Goal: Navigation & Orientation: Find specific page/section

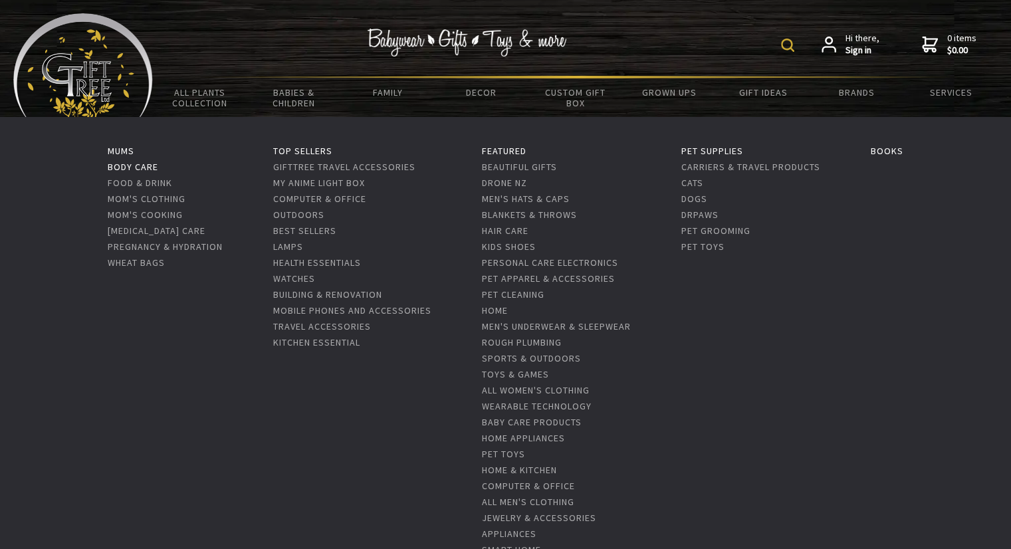
click at [137, 170] on link "Body Care" at bounding box center [133, 167] width 51 height 12
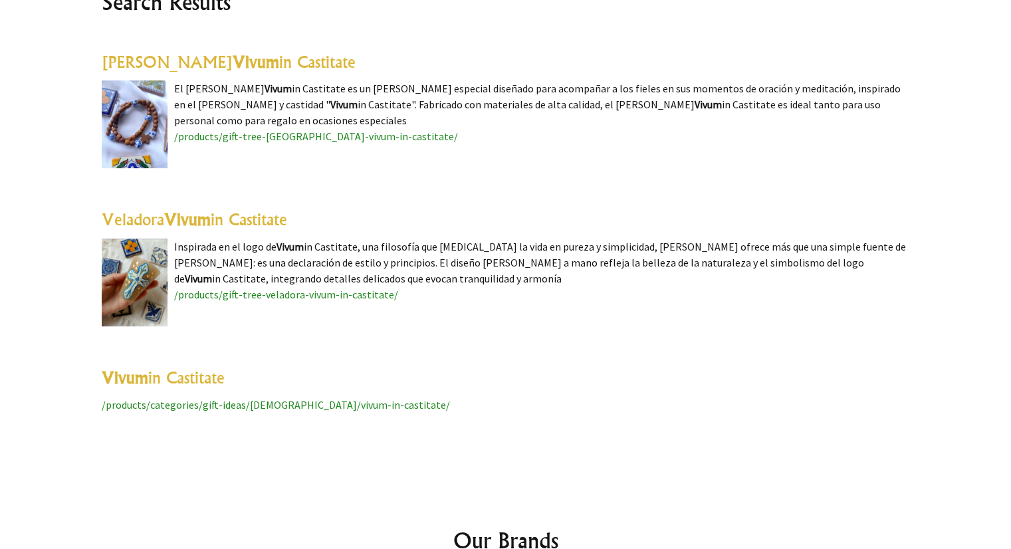
scroll to position [367, 0]
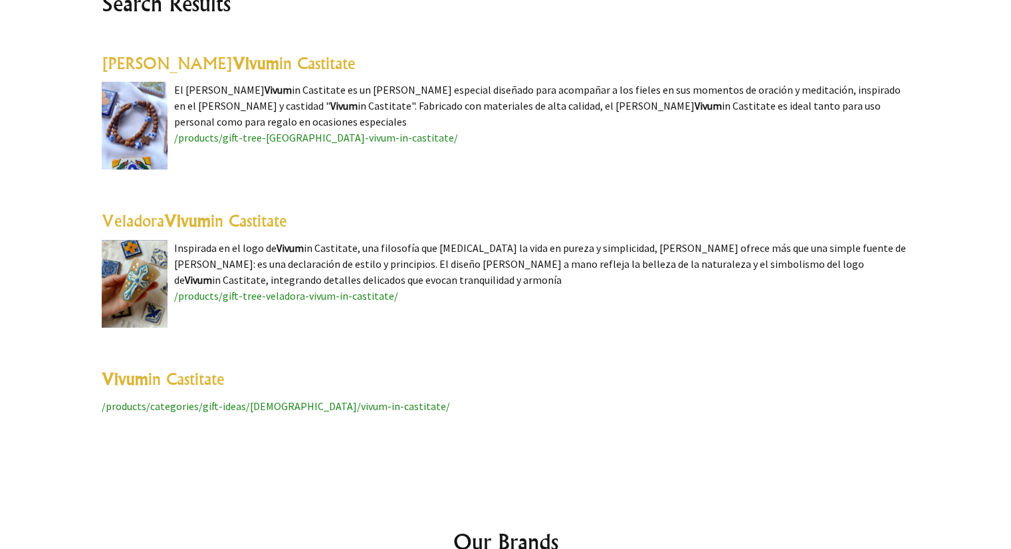
click at [225, 404] on span "/products/categories/gift-ideas/[DEMOGRAPHIC_DATA]/vivum-in-castitate/" at bounding box center [276, 406] width 348 height 13
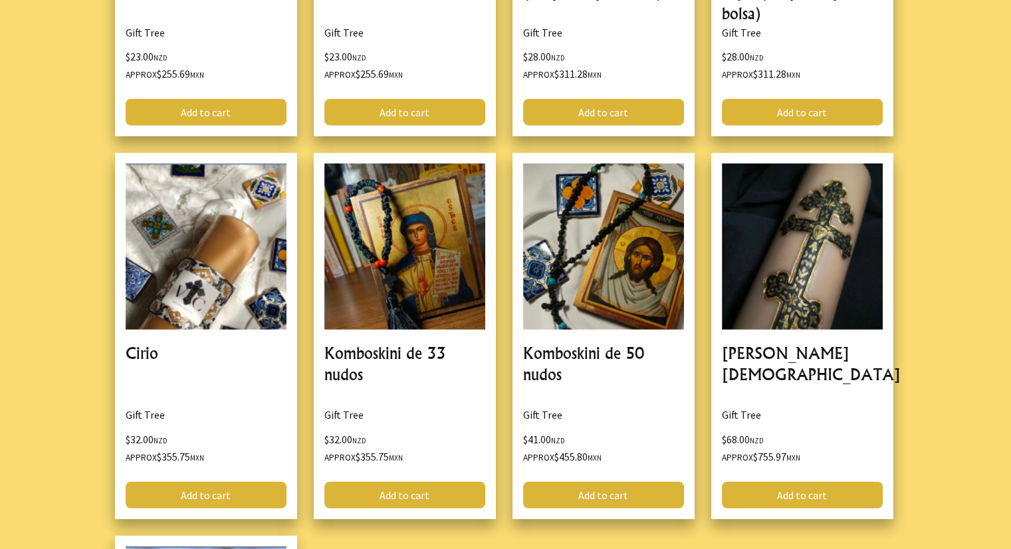
scroll to position [3485, 0]
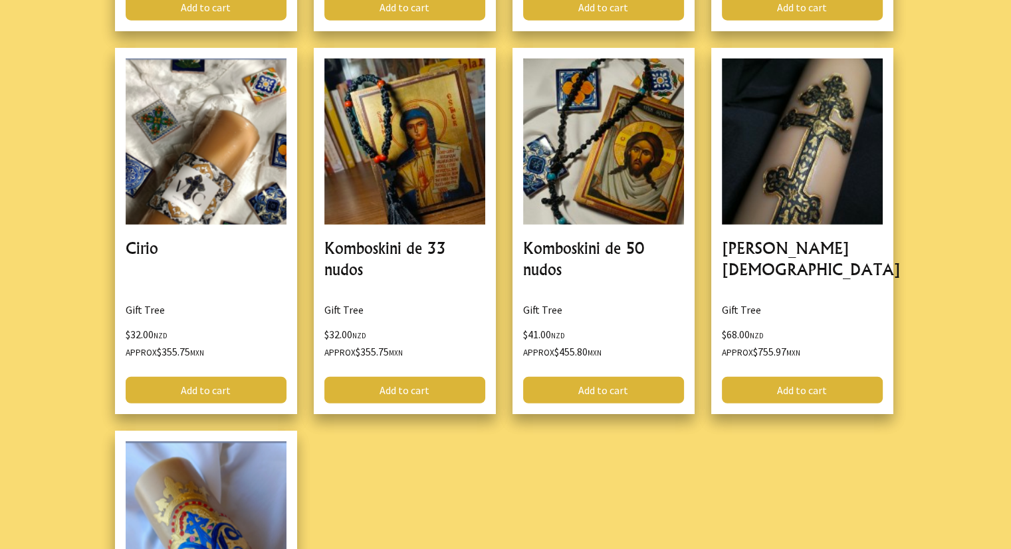
click at [632, 284] on div "Komboskini de 50 nudos Gift Tree $41.00 NZD Approx $455.80 MXN Add to cart" at bounding box center [612, 239] width 199 height 383
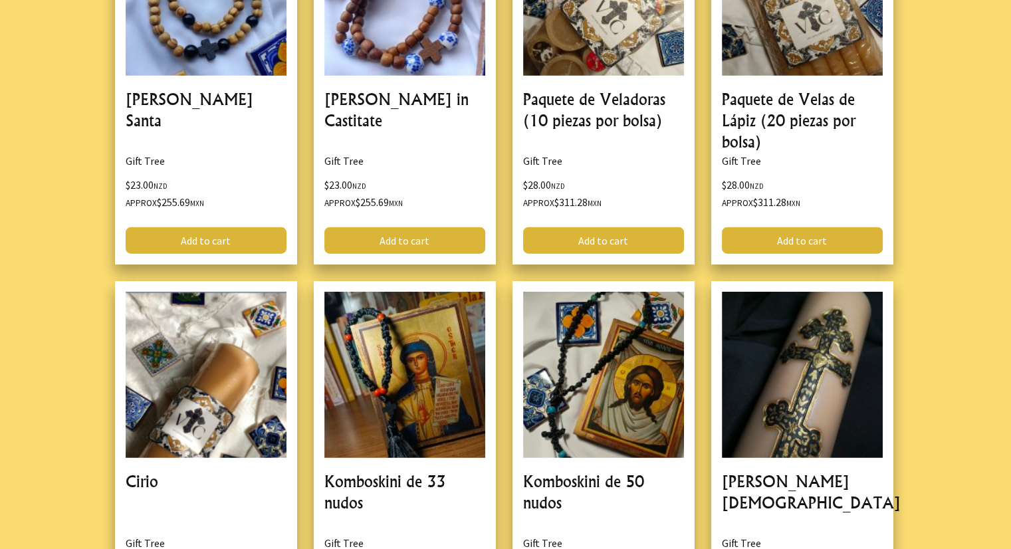
scroll to position [3251, 0]
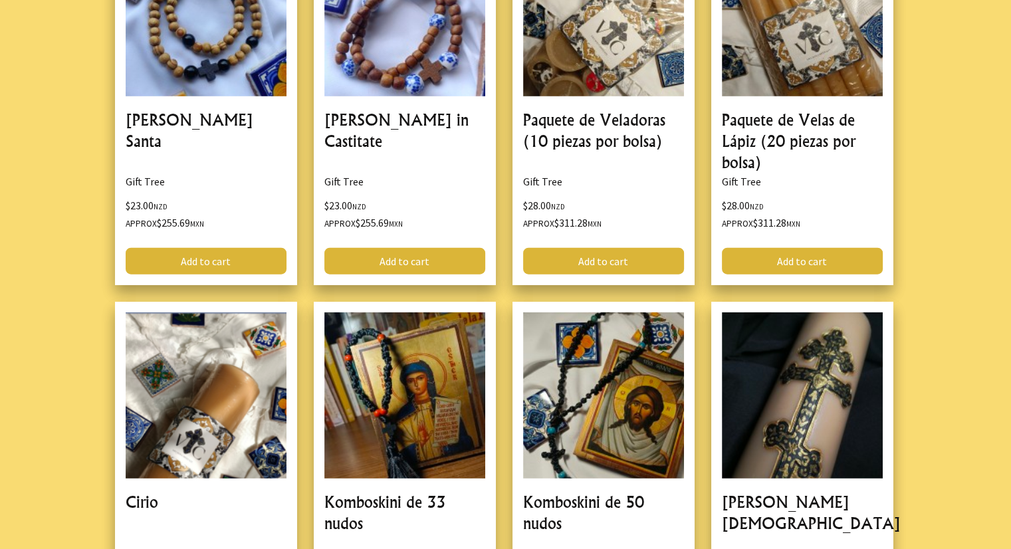
scroll to position [3265, 0]
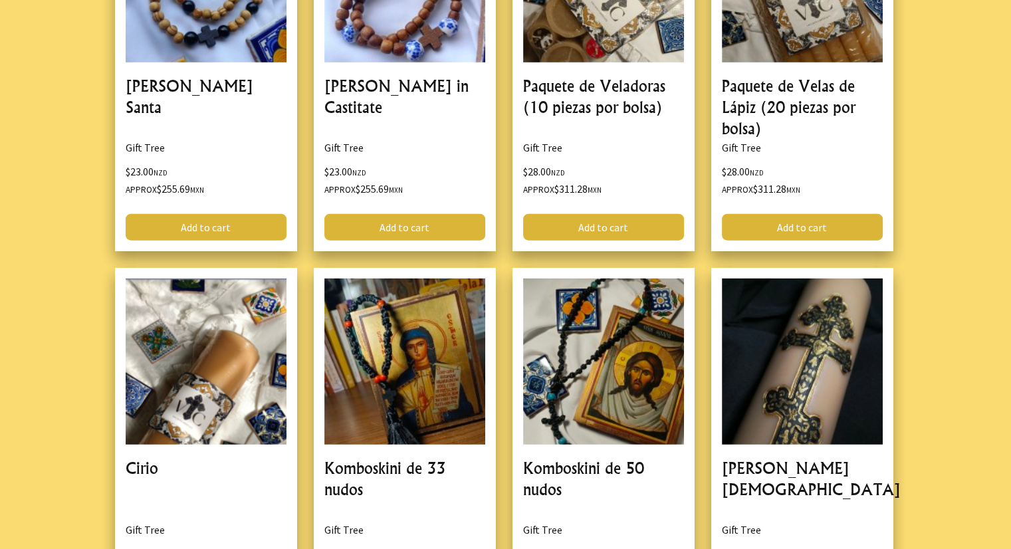
click at [532, 445] on link at bounding box center [604, 451] width 182 height 366
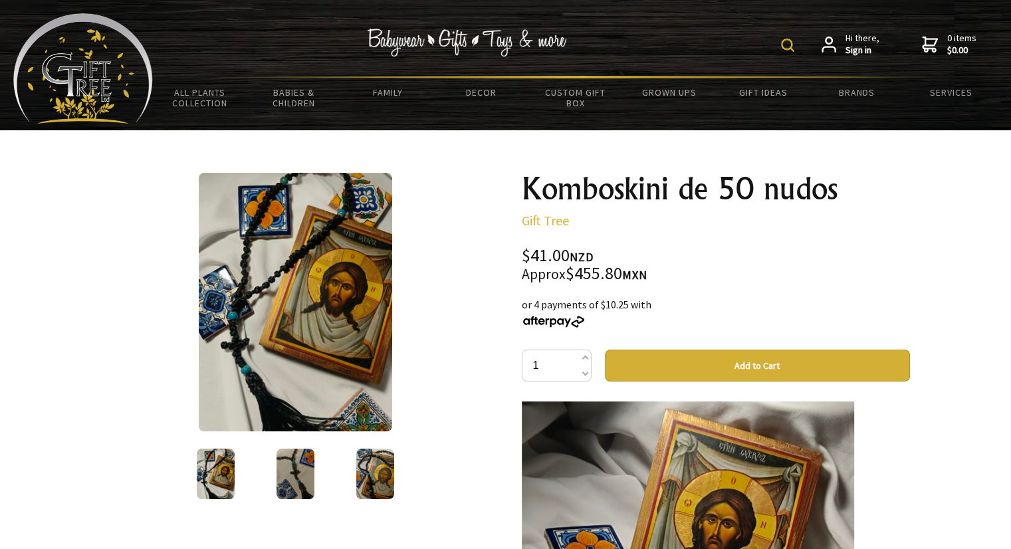
click at [461, 281] on div at bounding box center [296, 302] width 388 height 259
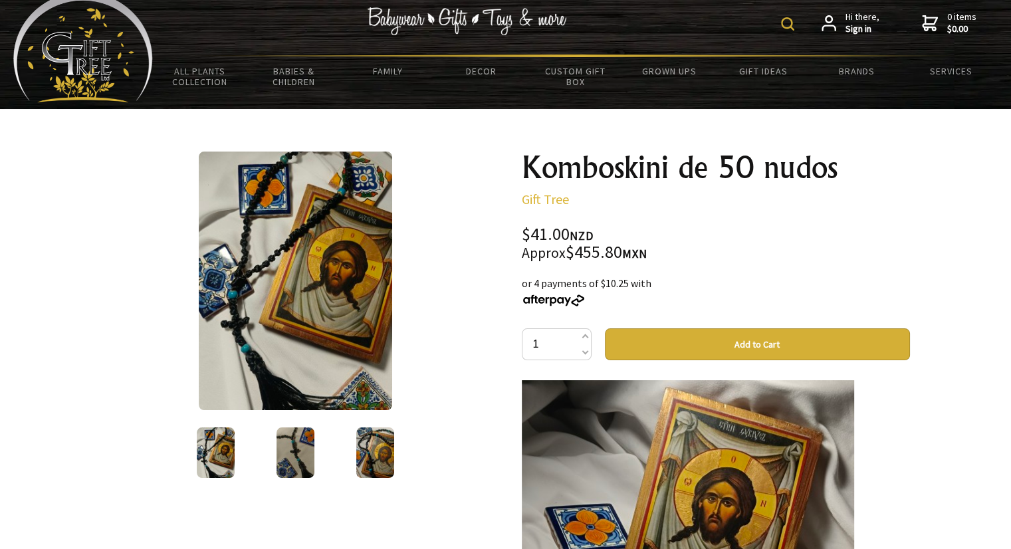
scroll to position [16, 0]
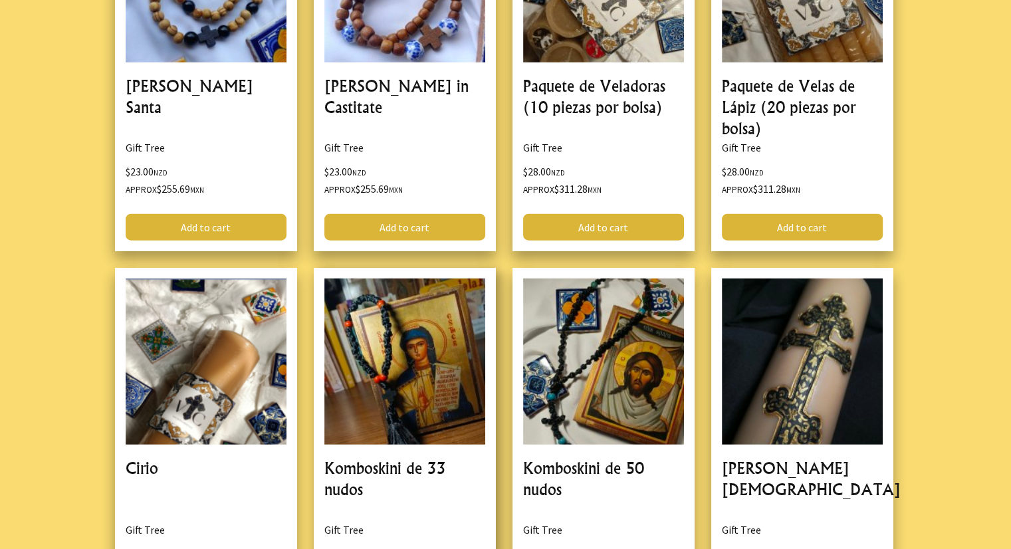
click at [505, 268] on div "Komboskini de 33 nudos Gift Tree $32.00 NZD Approx $355.75 MXN Add to cart" at bounding box center [413, 459] width 199 height 383
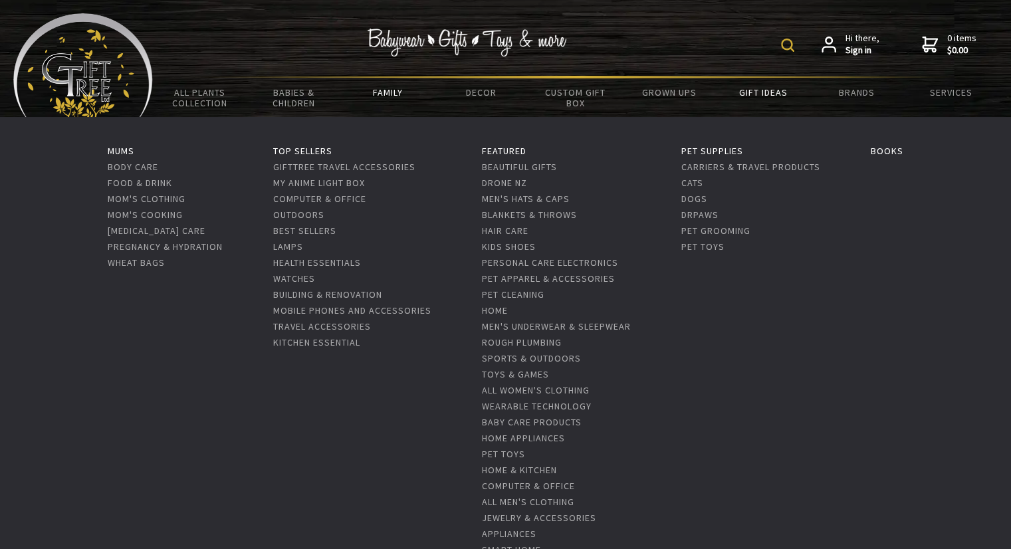
click at [382, 94] on link "Family" at bounding box center [387, 92] width 94 height 28
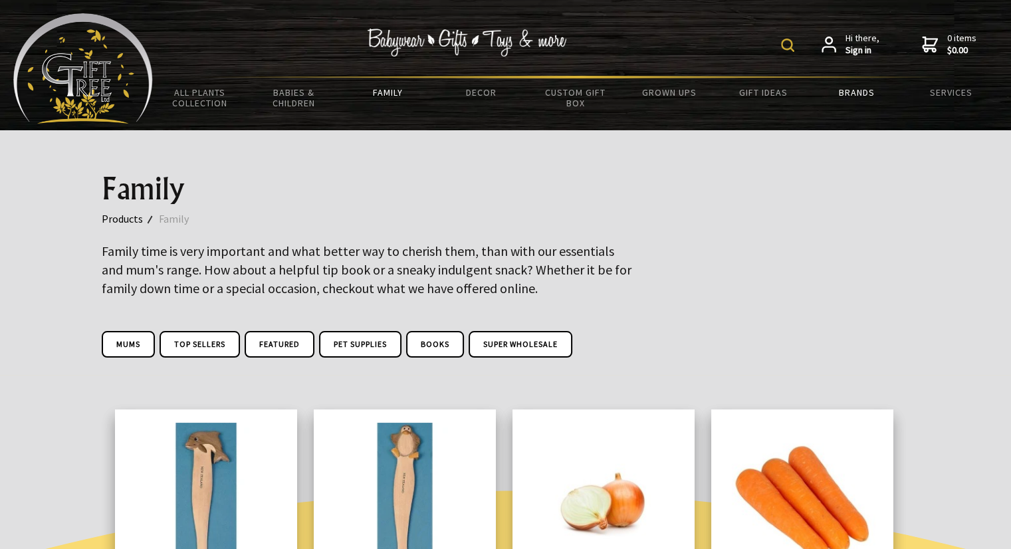
click at [859, 90] on link "Brands" at bounding box center [857, 92] width 94 height 28
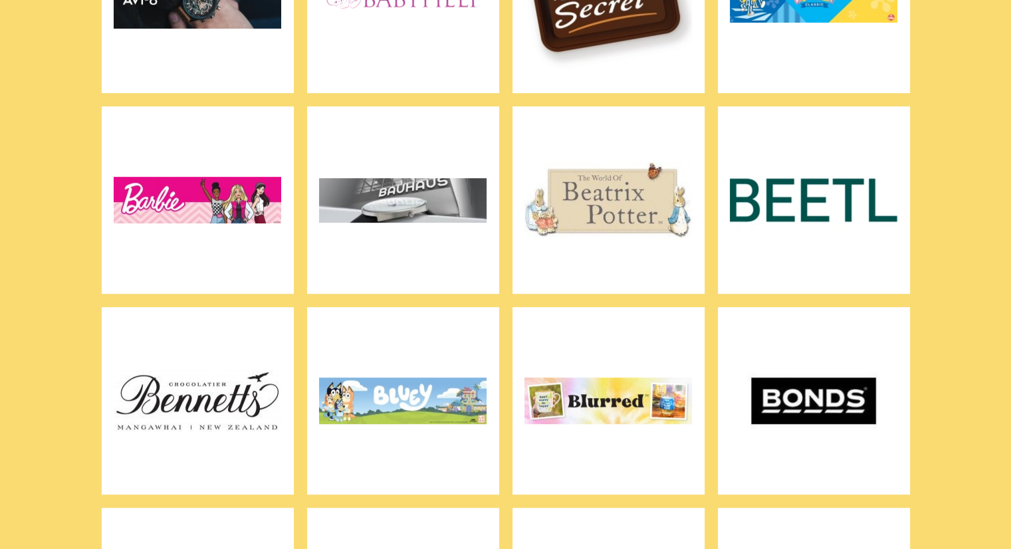
scroll to position [653, 0]
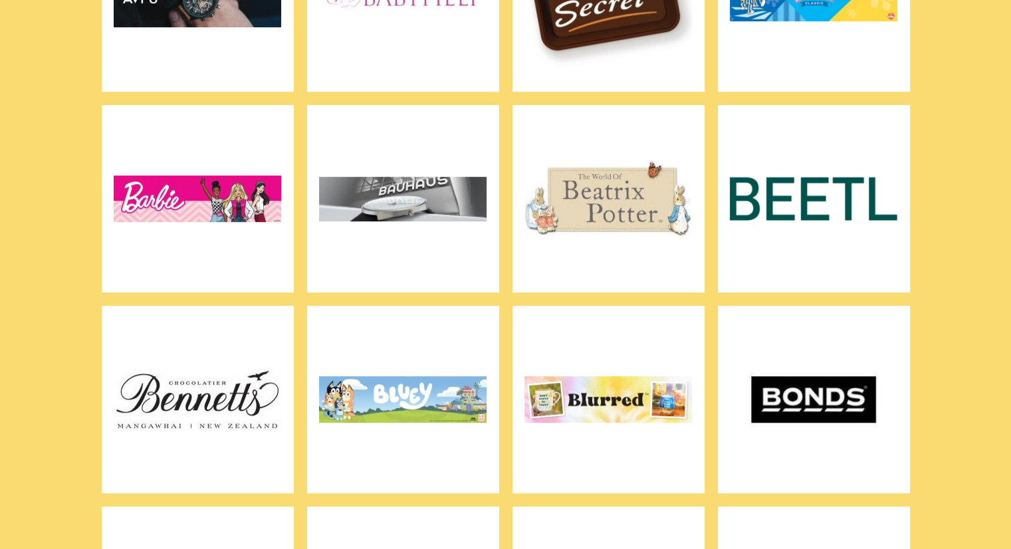
click at [213, 213] on img at bounding box center [198, 199] width 168 height 166
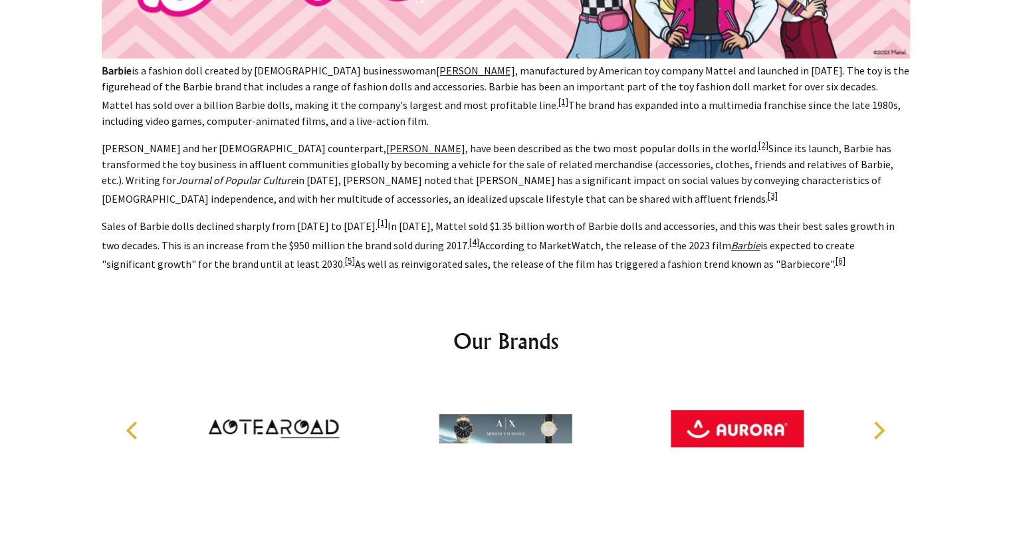
scroll to position [493, 0]
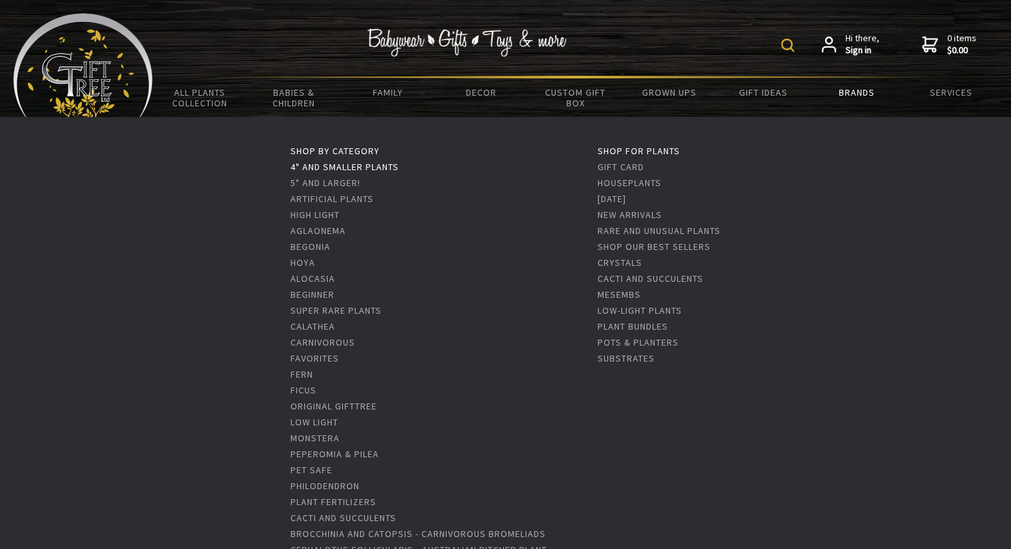
click at [320, 166] on link "4" and Smaller Plants" at bounding box center [345, 167] width 108 height 12
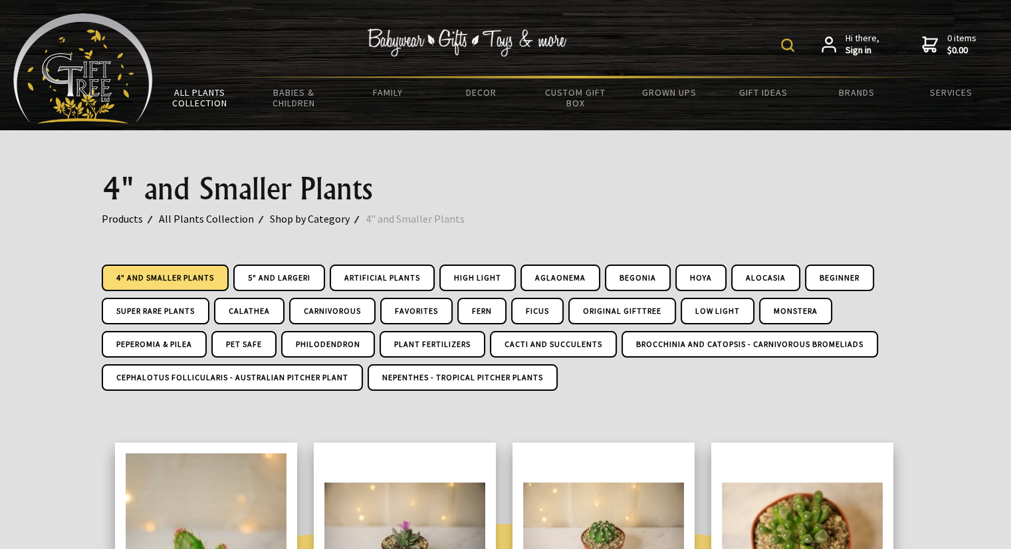
click at [774, 233] on div "4" and Smaller Plants Products All Plants Collection Shop by Category 4" and Sm…" at bounding box center [506, 269] width 830 height 278
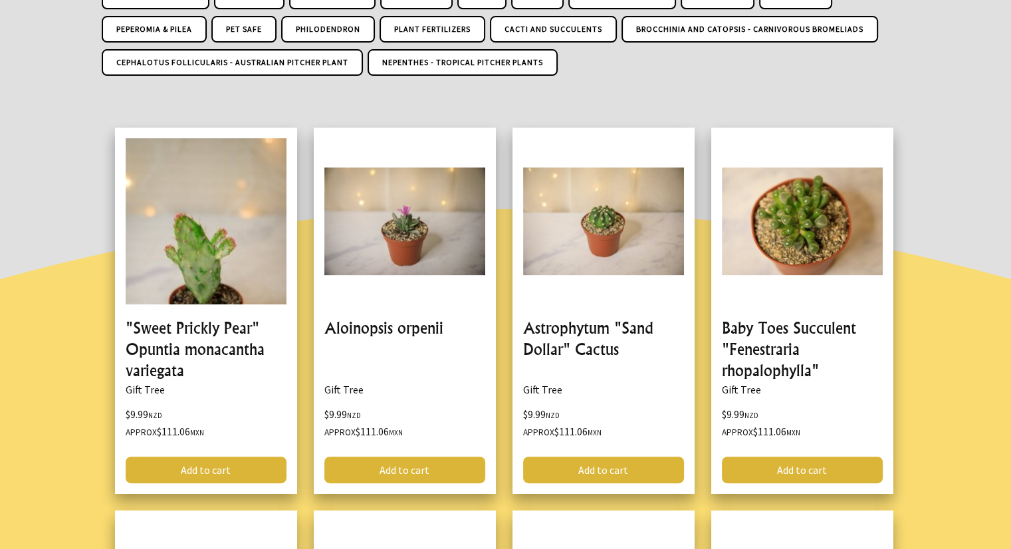
scroll to position [316, 0]
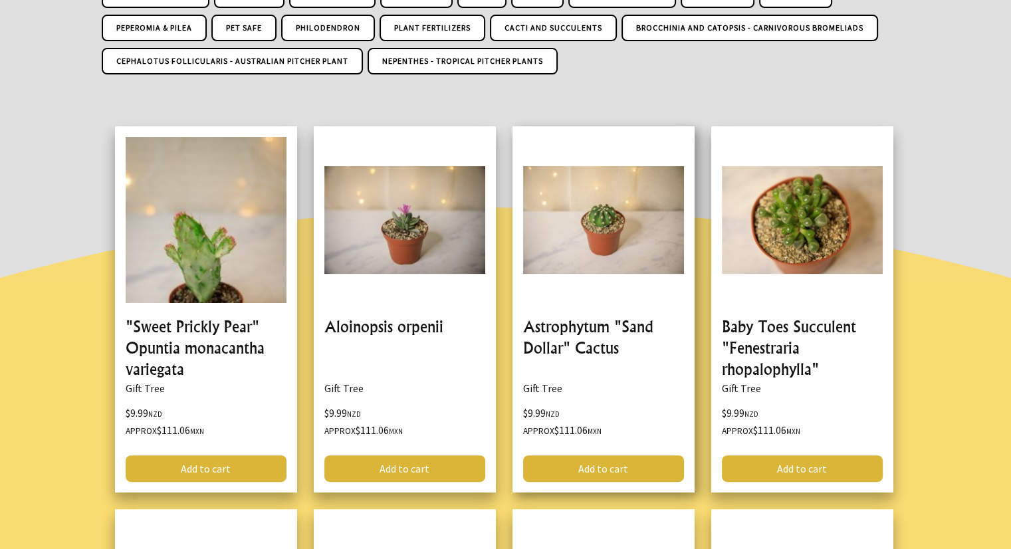
click at [699, 200] on div "Astrophytum "Sand Dollar" Cactus Gift Tree $9.99 NZD Approx $111.06 MXN Add to …" at bounding box center [612, 317] width 199 height 383
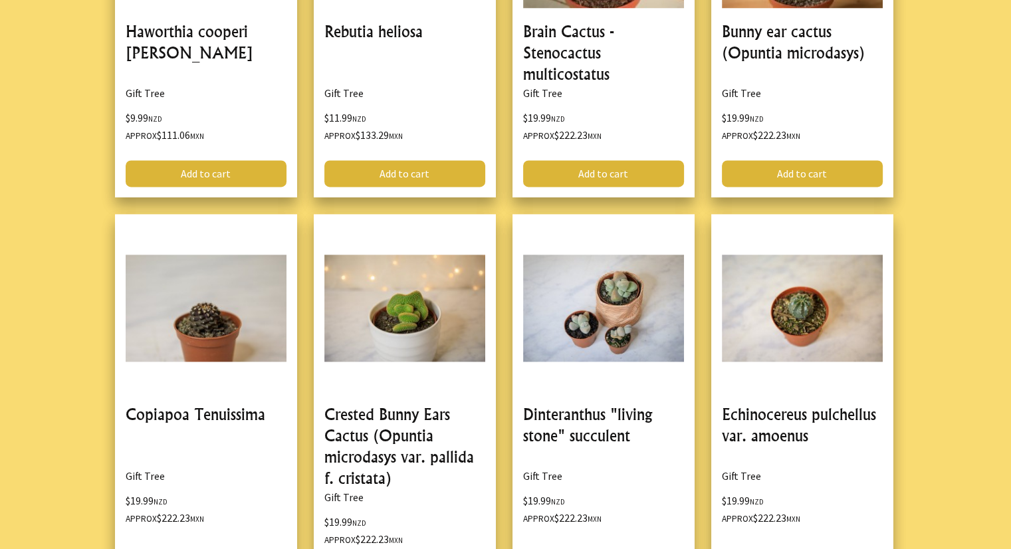
scroll to position [1760, 0]
click at [699, 200] on div "Brain Cactus - Stenocactus multicostatus Gift Tree $19.99 NZD Approx $222.23 MX…" at bounding box center [612, 21] width 199 height 383
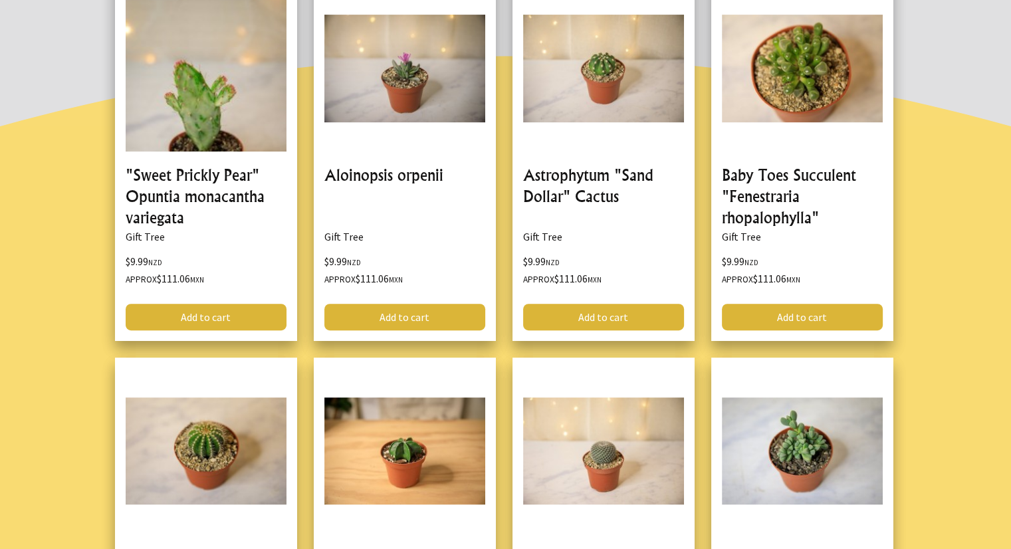
scroll to position [0, 0]
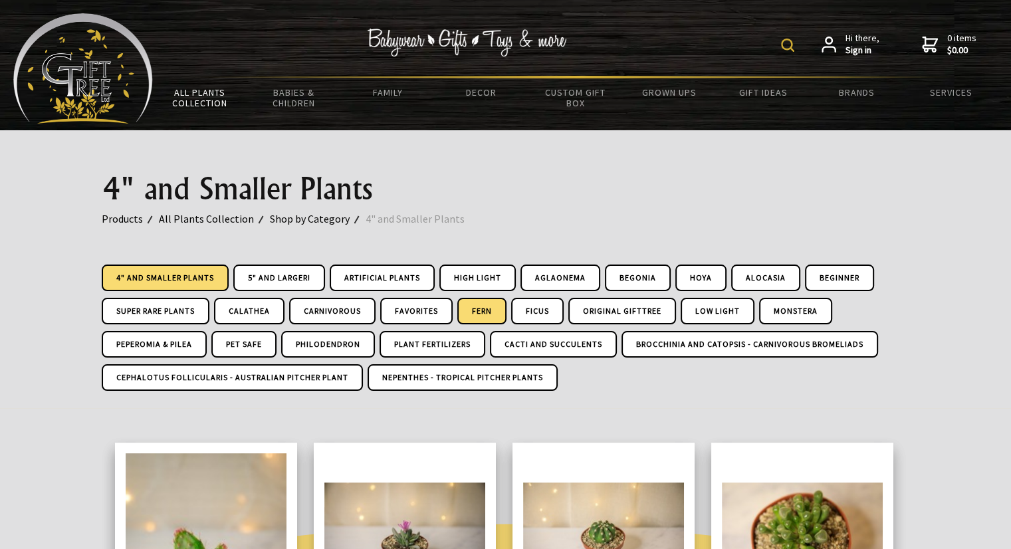
click at [496, 319] on link "Fern" at bounding box center [481, 311] width 49 height 27
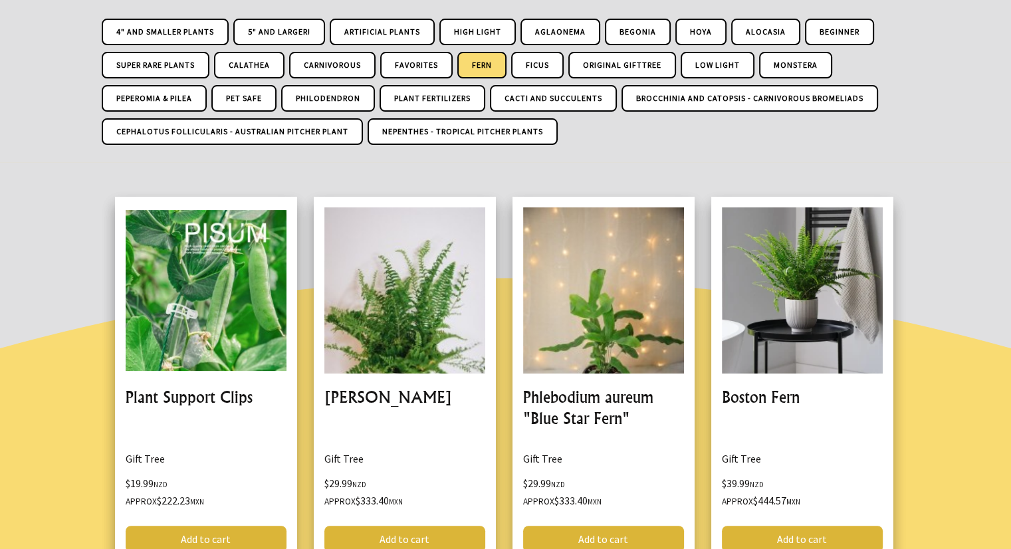
scroll to position [245, 0]
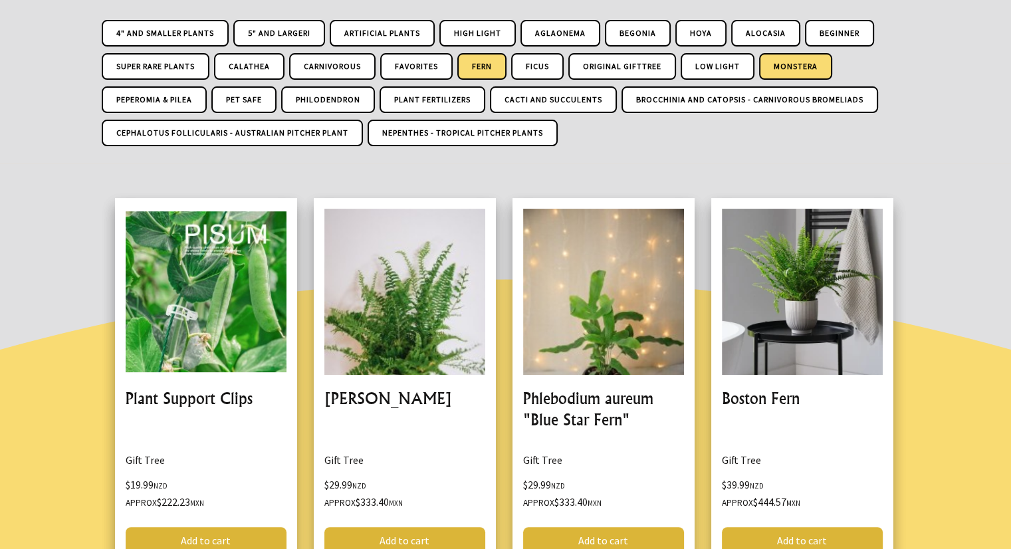
click at [781, 57] on link "Monstera" at bounding box center [795, 66] width 73 height 27
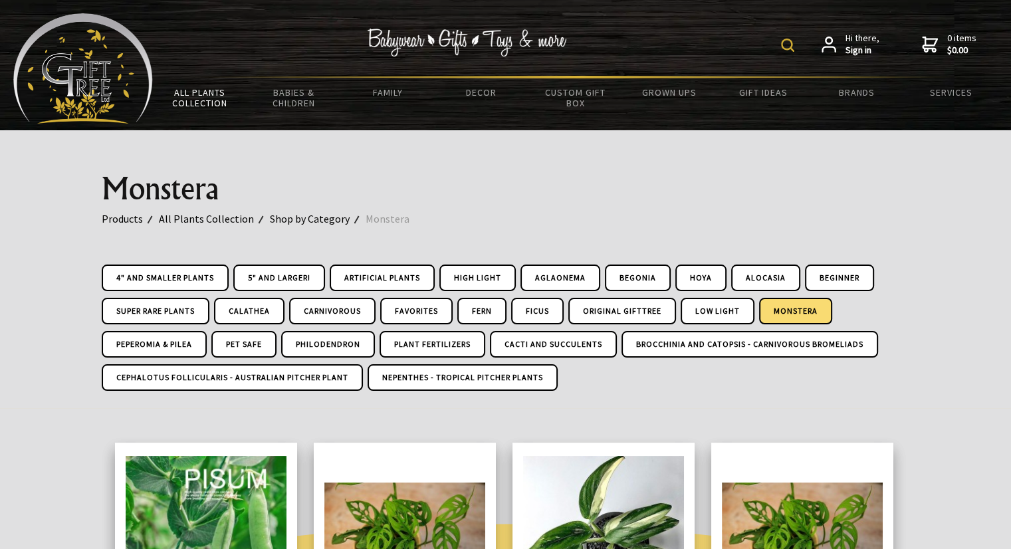
click at [790, 43] on img at bounding box center [787, 45] width 13 height 13
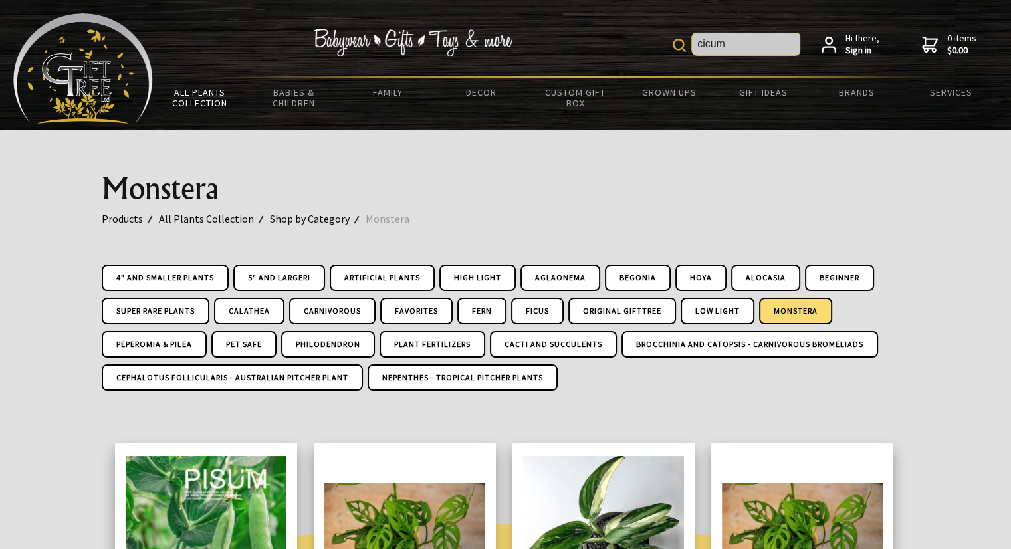
drag, startPoint x: 729, startPoint y: 46, endPoint x: 668, endPoint y: 51, distance: 60.7
click at [668, 51] on div "cicum Hi there, Sign in 0 items $0.00" at bounding box center [575, 44] width 845 height 62
type input "viv"
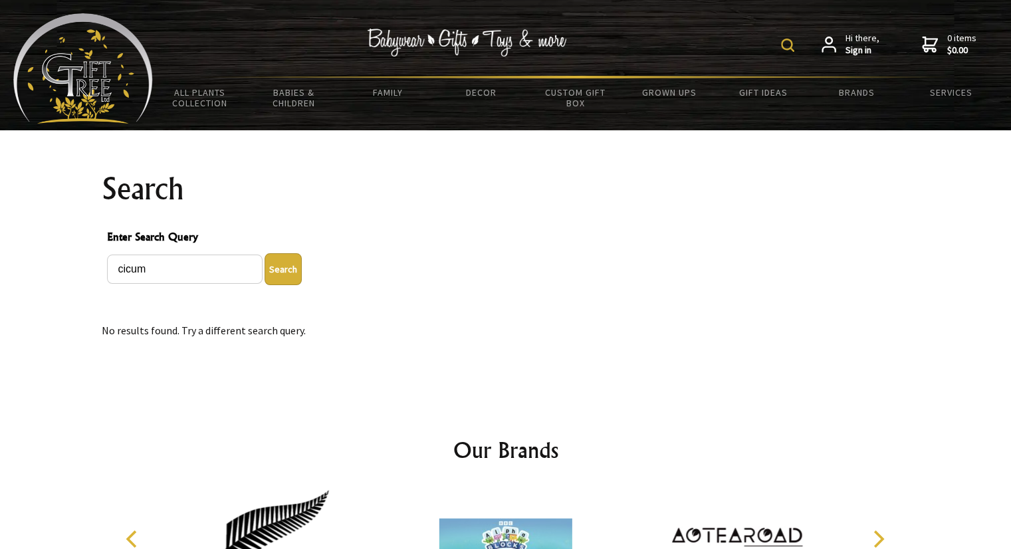
click at [794, 46] on img at bounding box center [787, 45] width 13 height 13
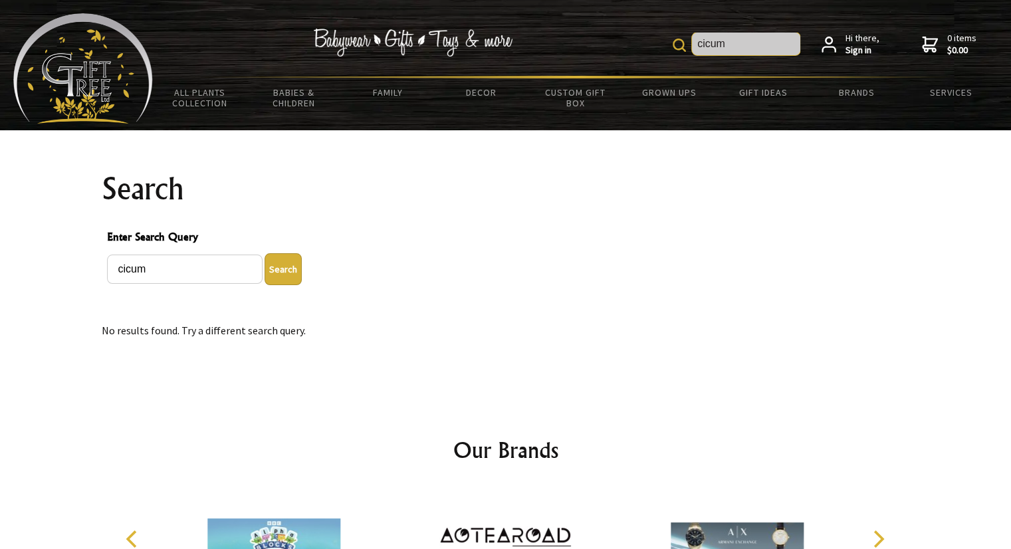
click at [753, 48] on input "cicum" at bounding box center [746, 44] width 108 height 23
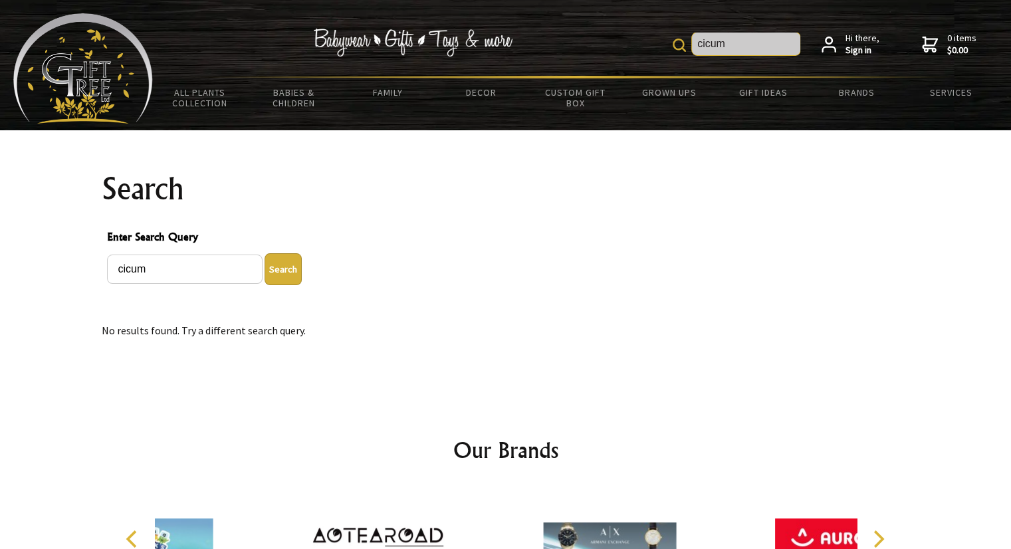
click at [753, 48] on input "cicum" at bounding box center [746, 44] width 108 height 23
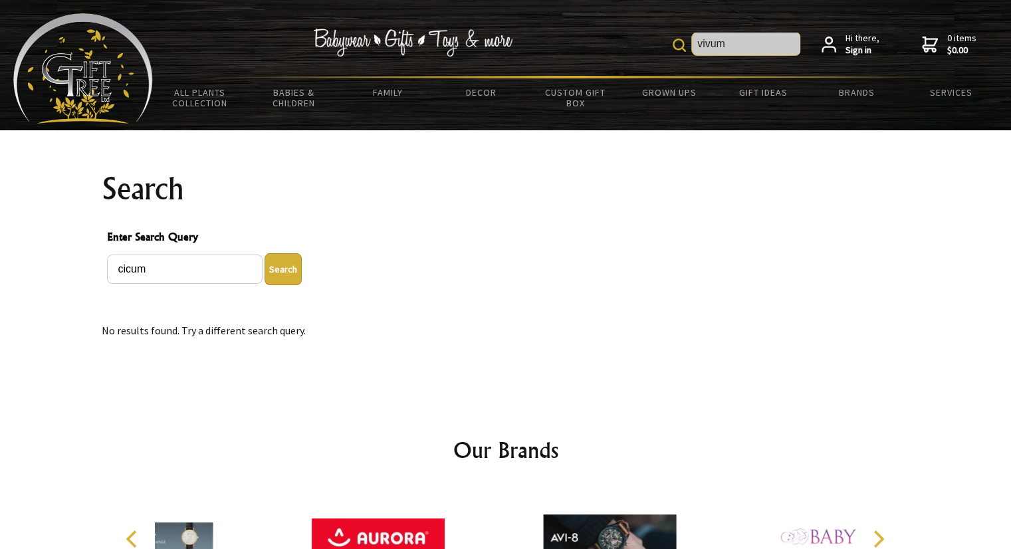
type input "vivum"
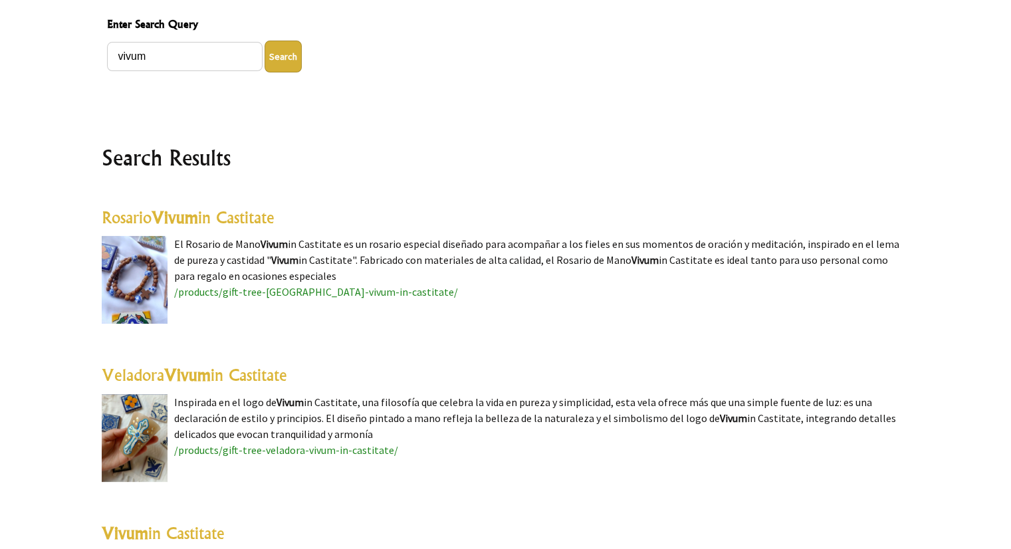
scroll to position [287, 0]
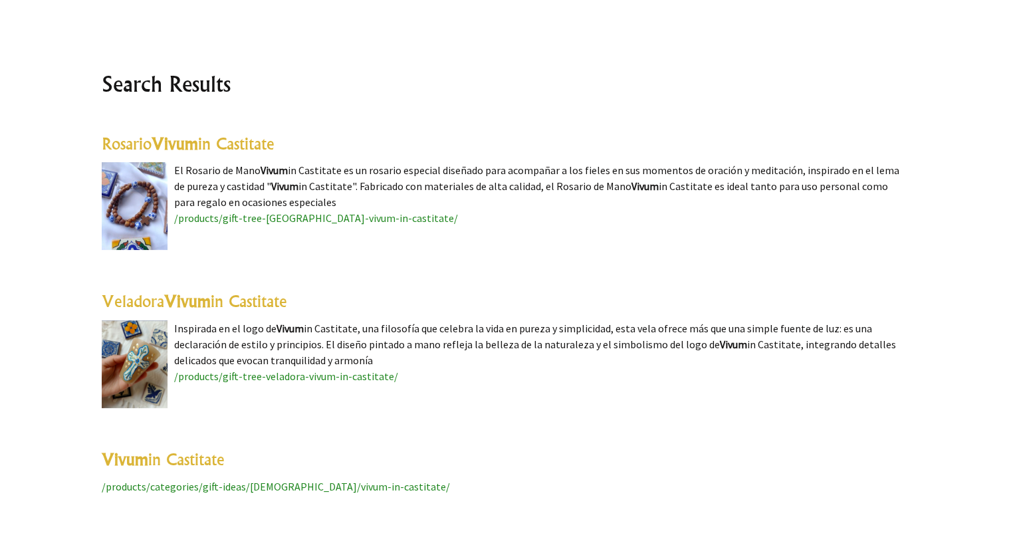
click at [263, 486] on span "/products/categories/gift-ideas/[DEMOGRAPHIC_DATA]/vivum-in-castitate/" at bounding box center [276, 486] width 348 height 13
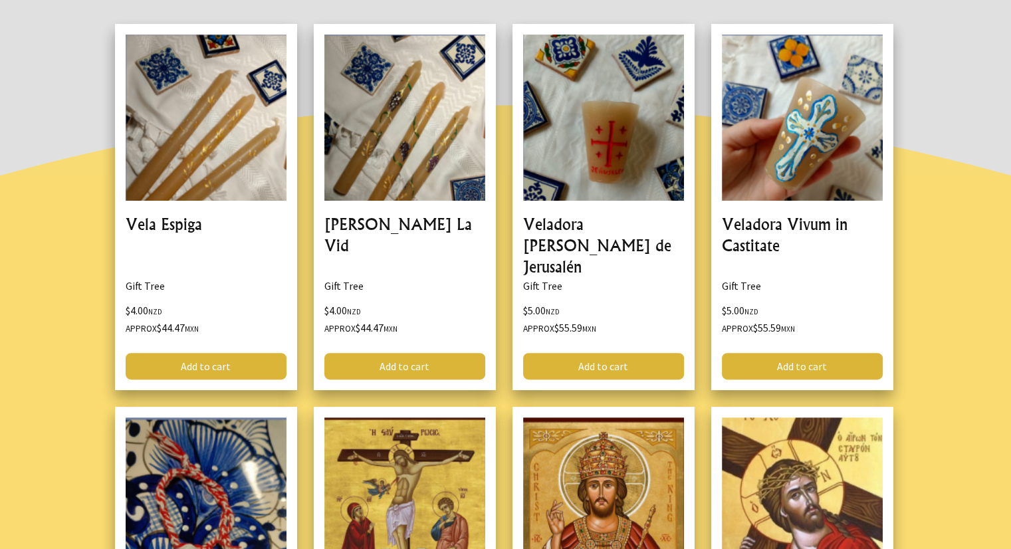
scroll to position [319, 0]
click at [199, 194] on link at bounding box center [206, 207] width 182 height 366
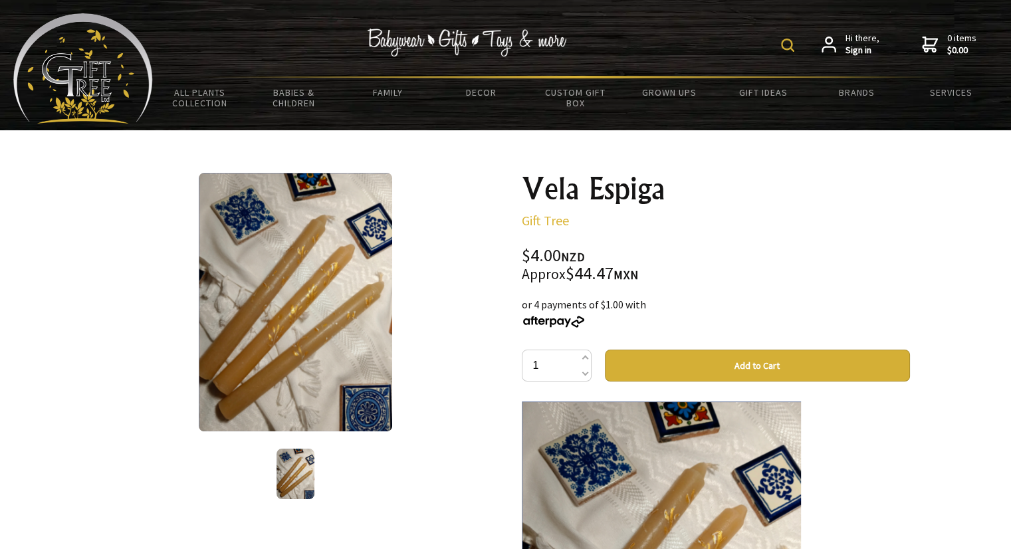
click at [469, 441] on div "1 /1" at bounding box center [296, 337] width 388 height 329
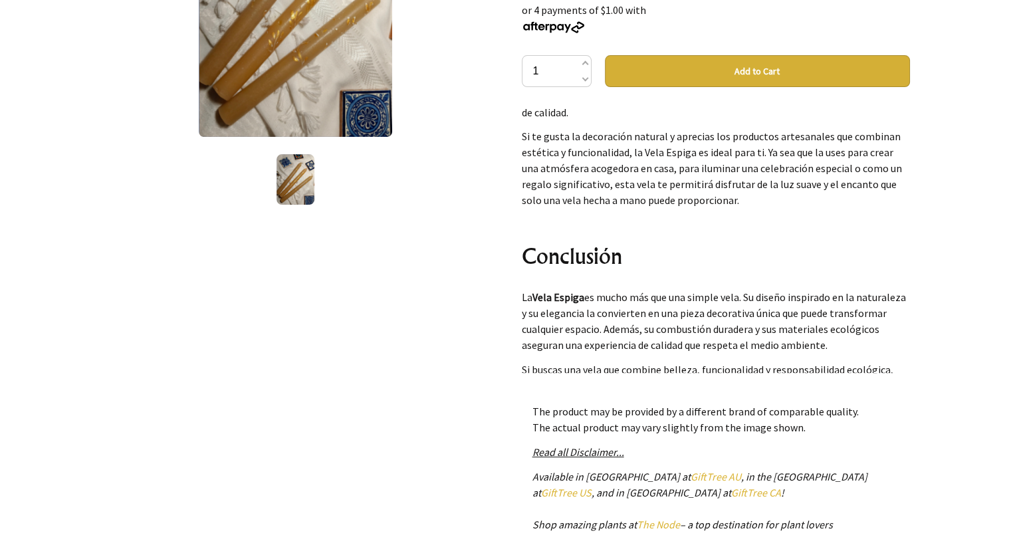
scroll to position [1454, 0]
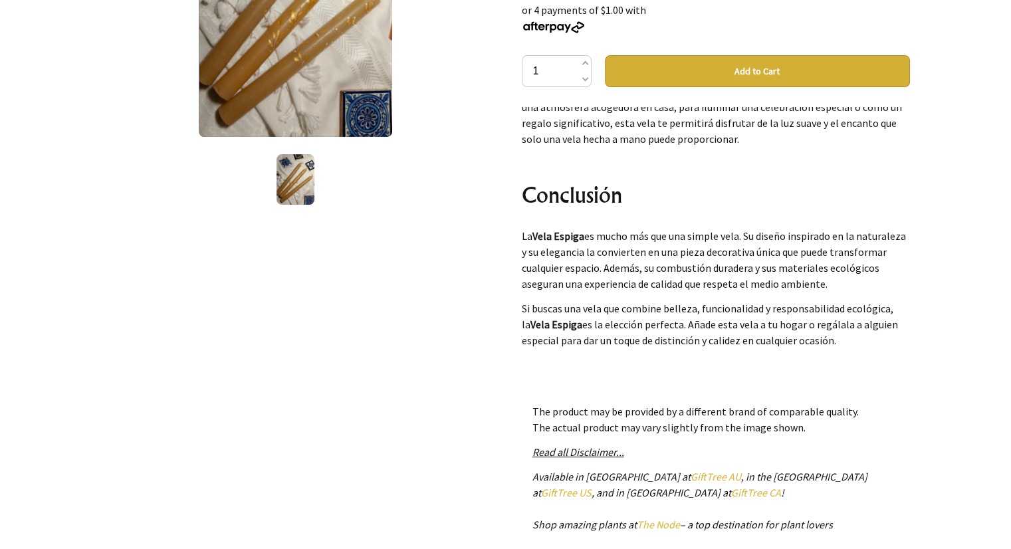
click at [480, 354] on div "1 /1" at bounding box center [296, 257] width 410 height 779
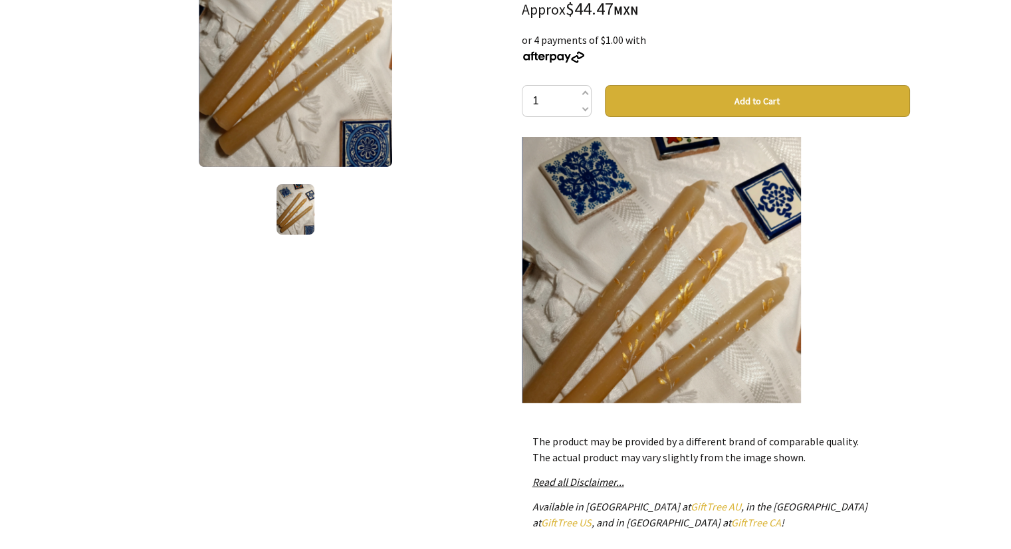
scroll to position [0, 0]
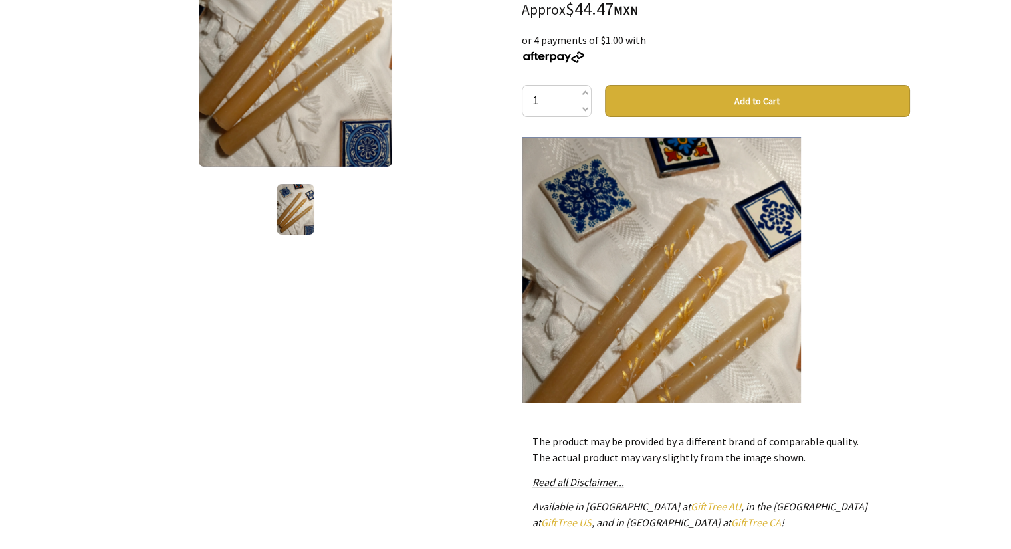
click at [489, 179] on div "1 /1" at bounding box center [296, 72] width 388 height 329
click at [507, 358] on div "1 /1 Vela Espiga Gift Tree $4.00 NZD Approx $44.47 MXN or 4 payments of $1.00 w…" at bounding box center [506, 287] width 830 height 779
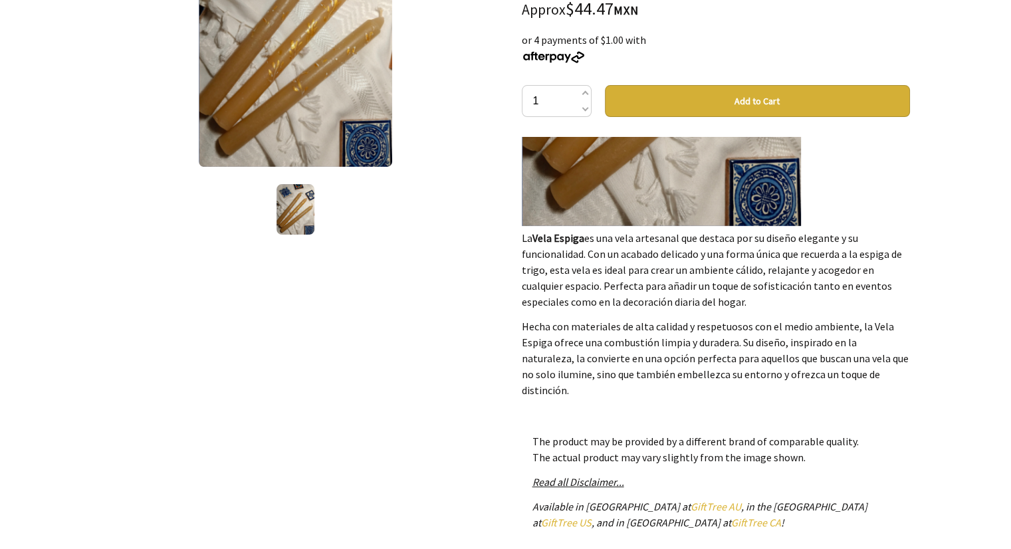
scroll to position [293, 0]
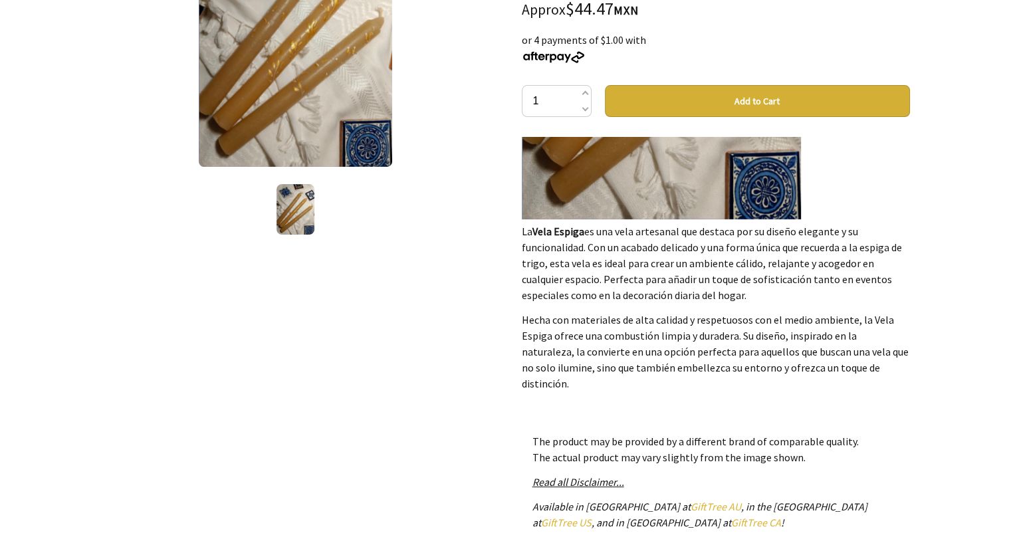
click at [642, 264] on p "La Vela Espiga es una vela artesanal que destaca por su diseño elegante y su fu…" at bounding box center [716, 263] width 388 height 80
click at [497, 269] on div "1 /1" at bounding box center [296, 287] width 410 height 779
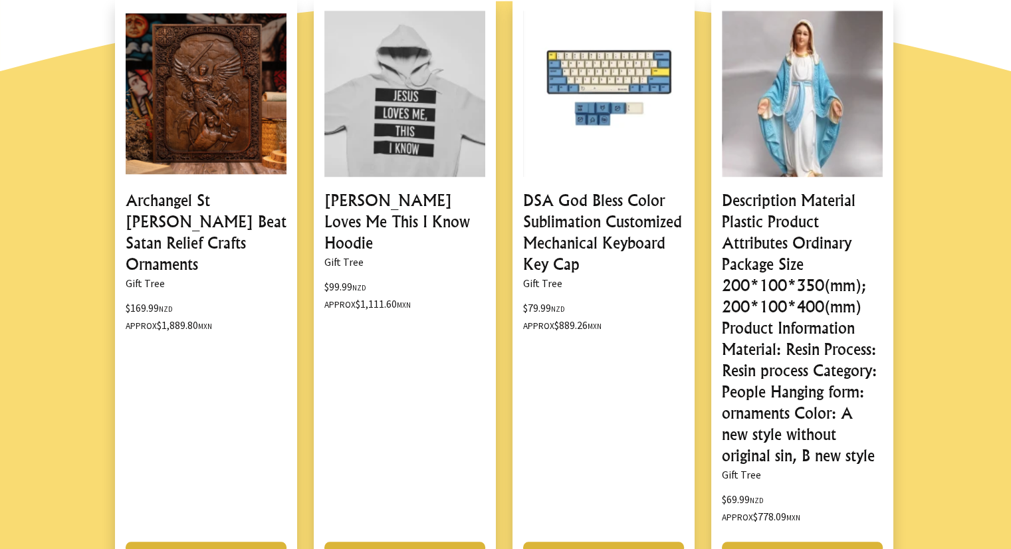
scroll to position [1093, 0]
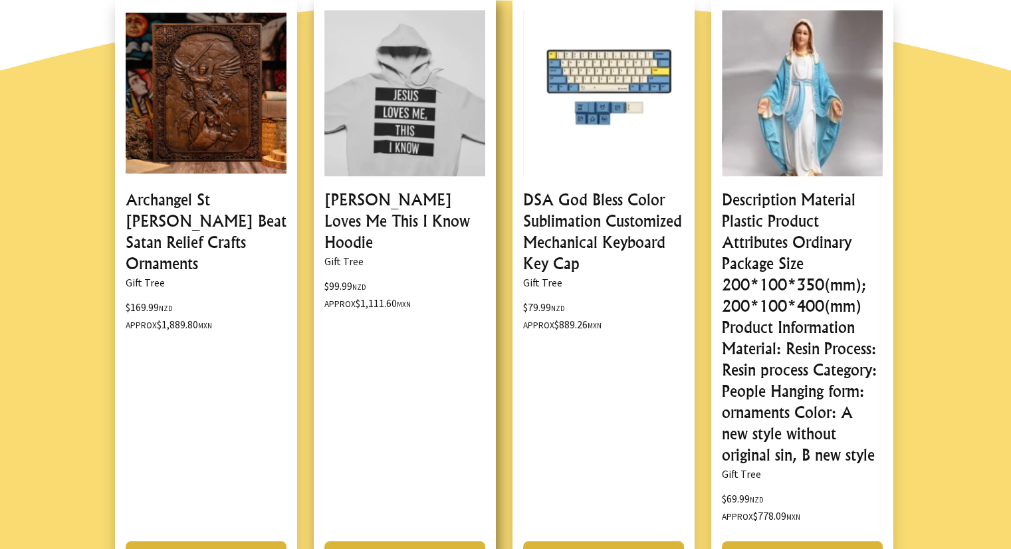
click at [502, 275] on div "Jesus Loves Me This I Know Hoodie Gift Tree $99.99 NZD Approx $1,111.60 MXN Add…" at bounding box center [413, 297] width 199 height 596
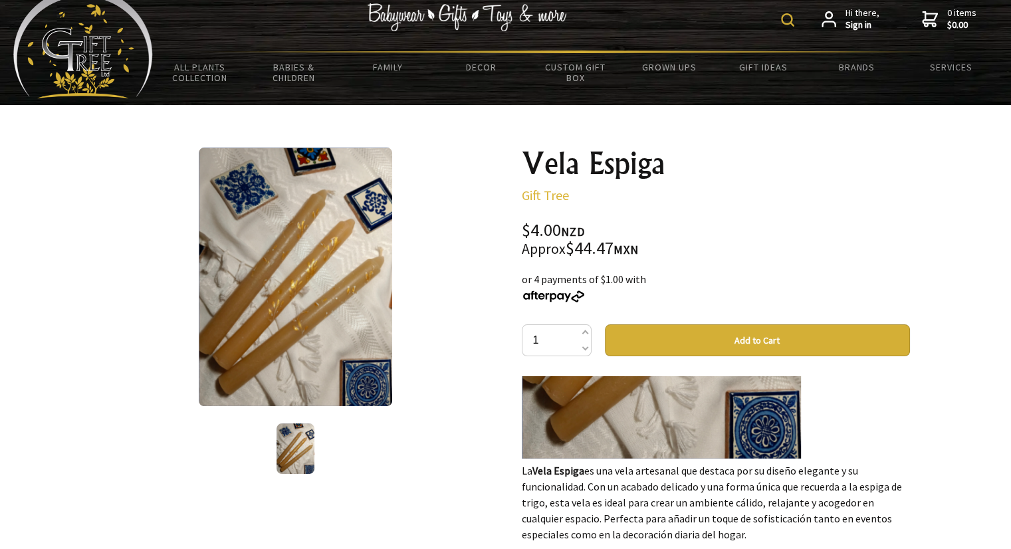
scroll to position [15, 0]
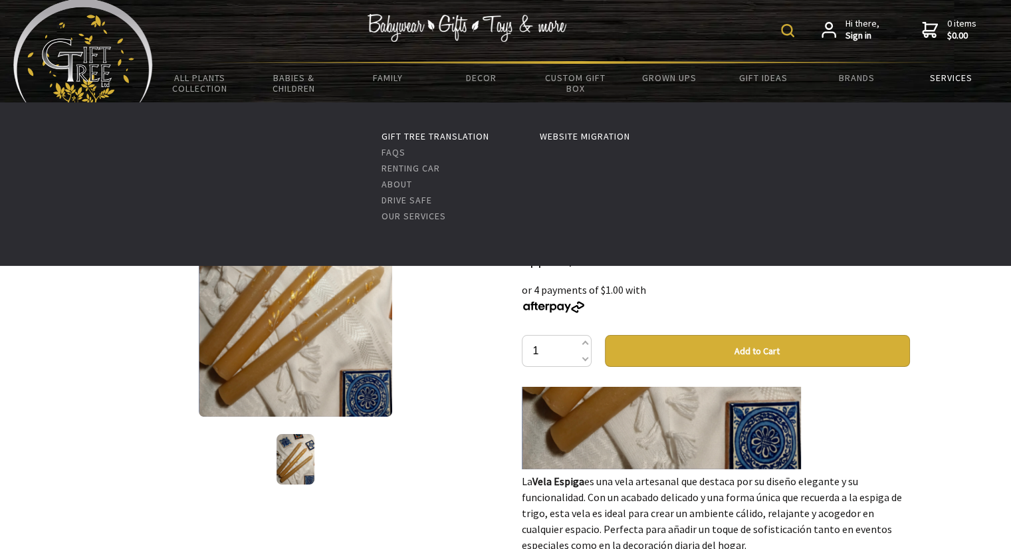
click at [926, 73] on link "Services" at bounding box center [951, 78] width 94 height 28
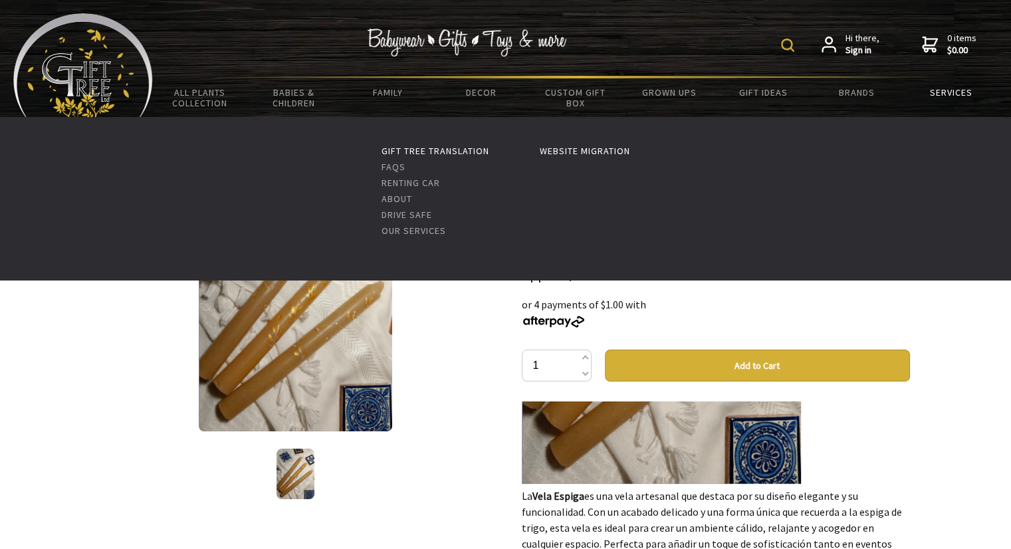
click at [951, 91] on link "Services" at bounding box center [951, 92] width 94 height 28
click at [381, 168] on link "Faqs" at bounding box center [393, 167] width 24 height 12
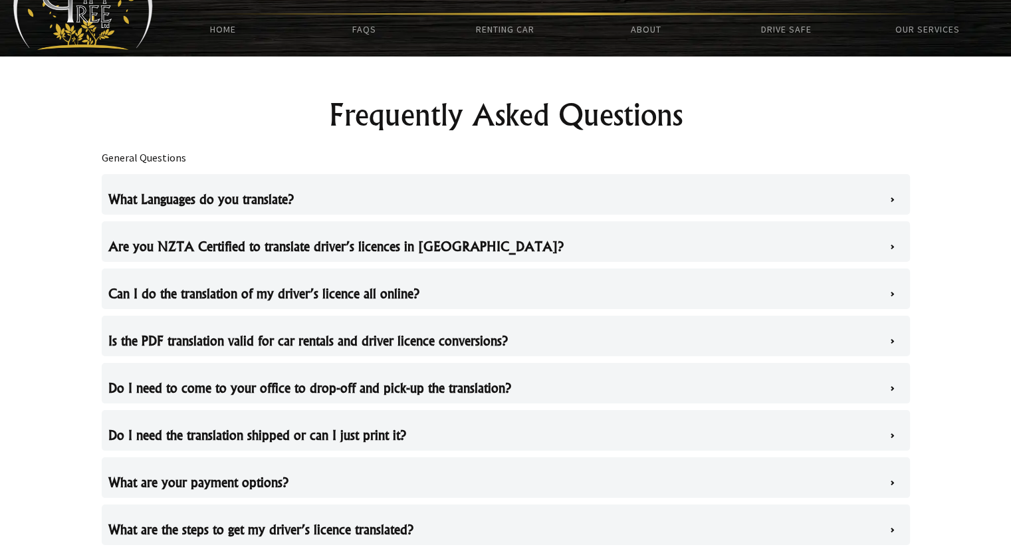
scroll to position [74, 0]
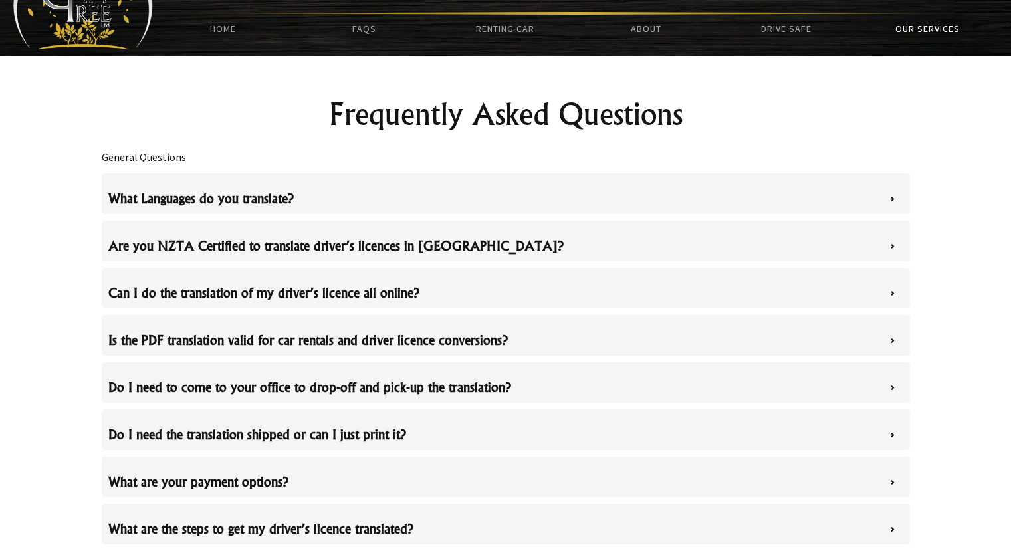
click at [932, 23] on link "Our Services" at bounding box center [927, 29] width 141 height 28
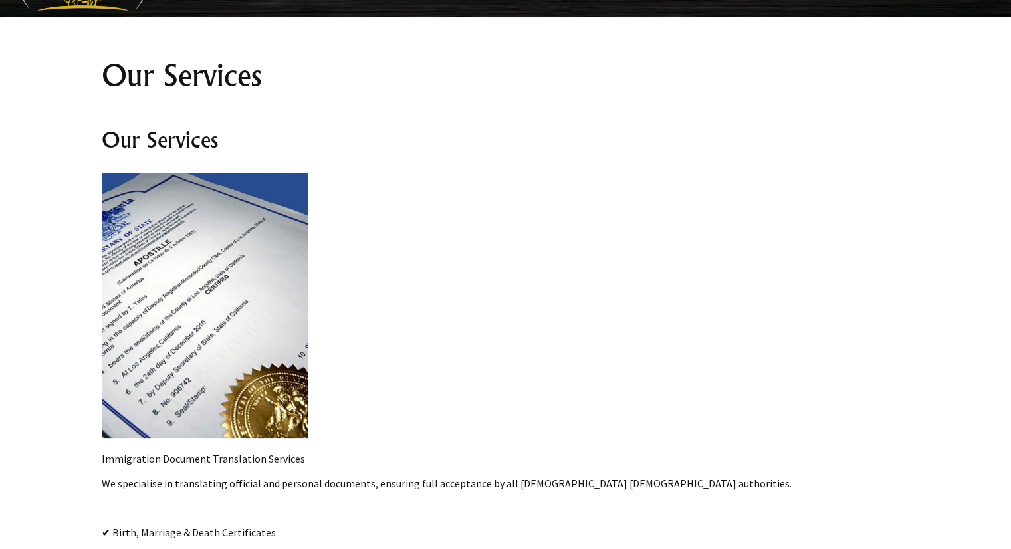
scroll to position [114, 0]
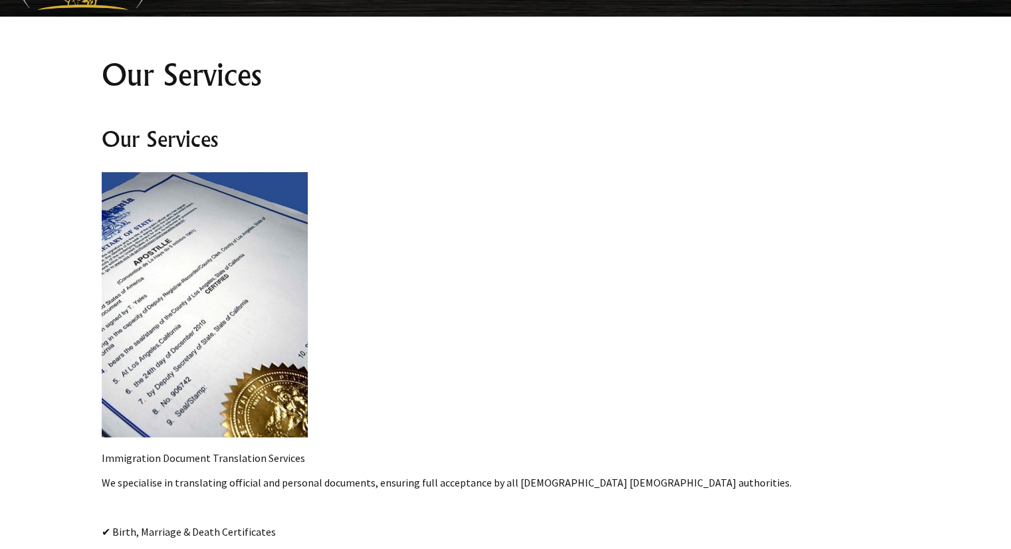
click at [164, 304] on img at bounding box center [205, 305] width 206 height 266
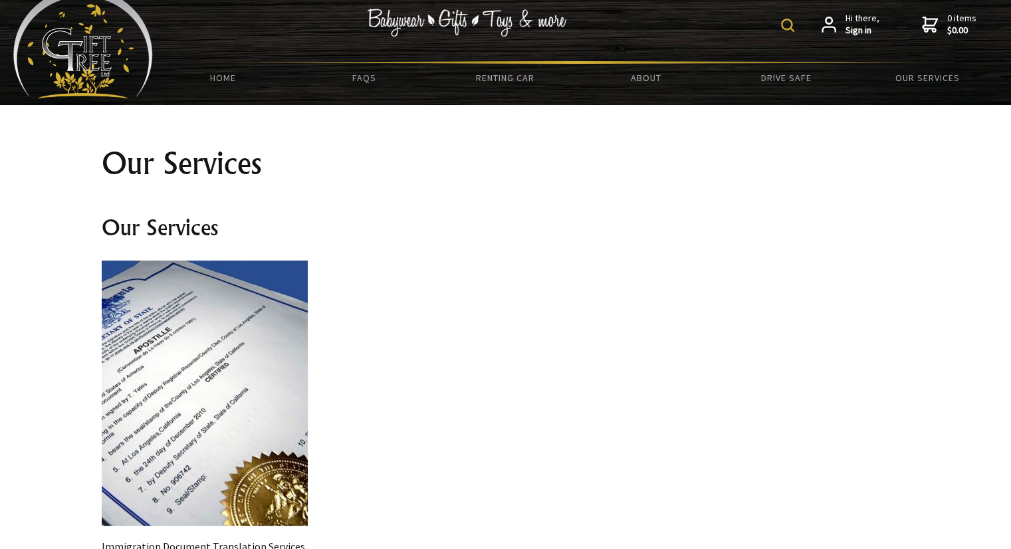
scroll to position [24, 0]
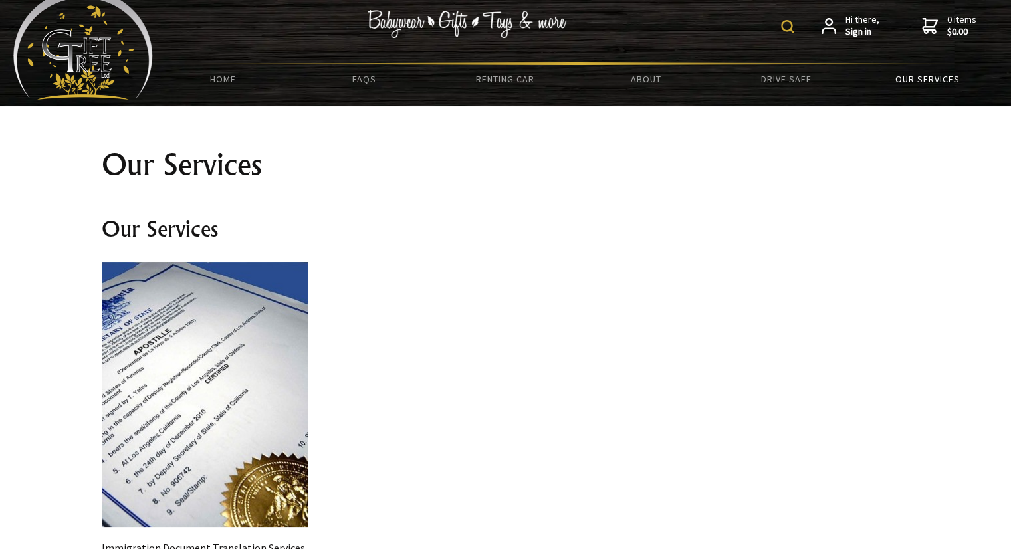
click at [915, 65] on link "Our Services" at bounding box center [927, 79] width 141 height 28
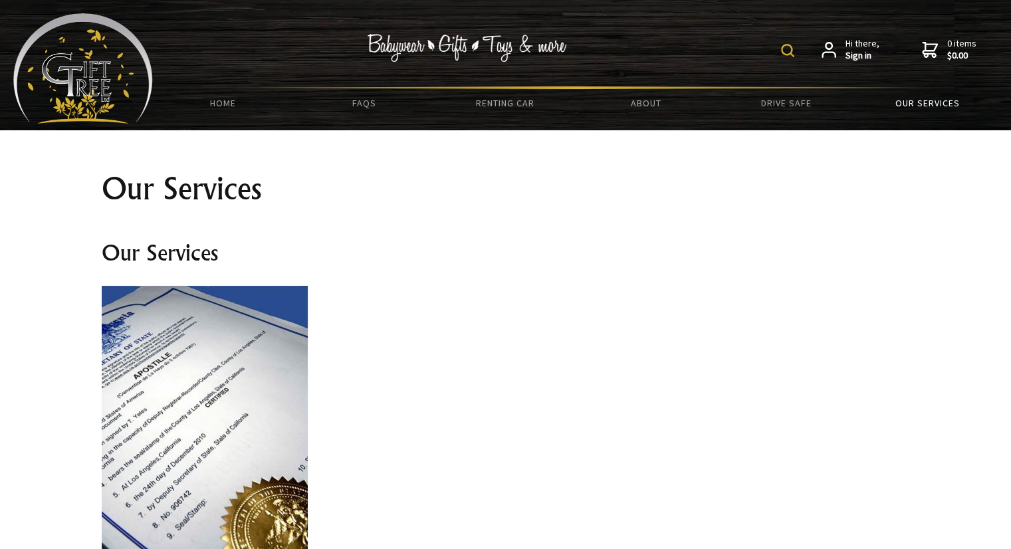
click at [919, 94] on link "Our Services" at bounding box center [927, 103] width 141 height 28
click at [766, 104] on link "Drive Safe" at bounding box center [786, 103] width 141 height 28
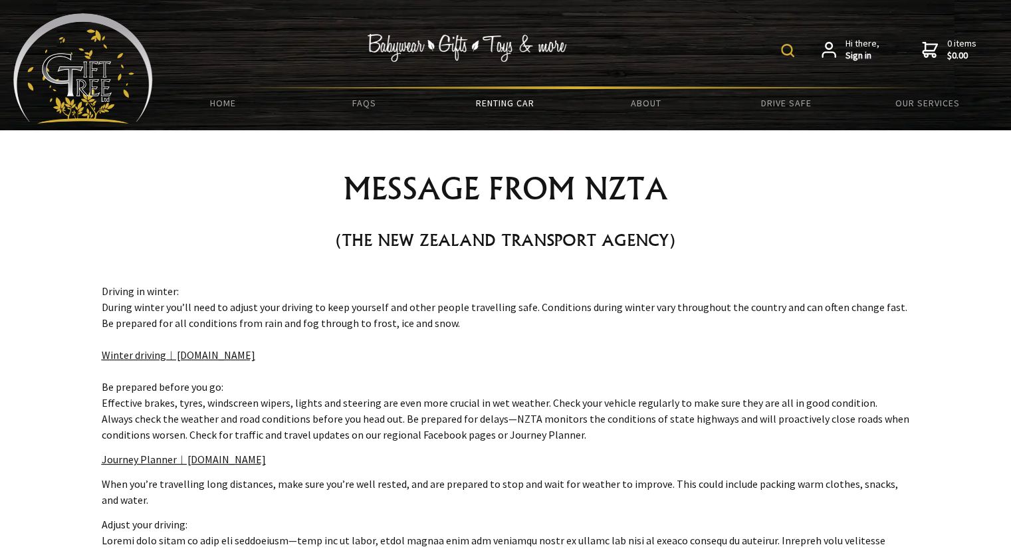
click at [527, 94] on link "Renting Car" at bounding box center [505, 103] width 141 height 28
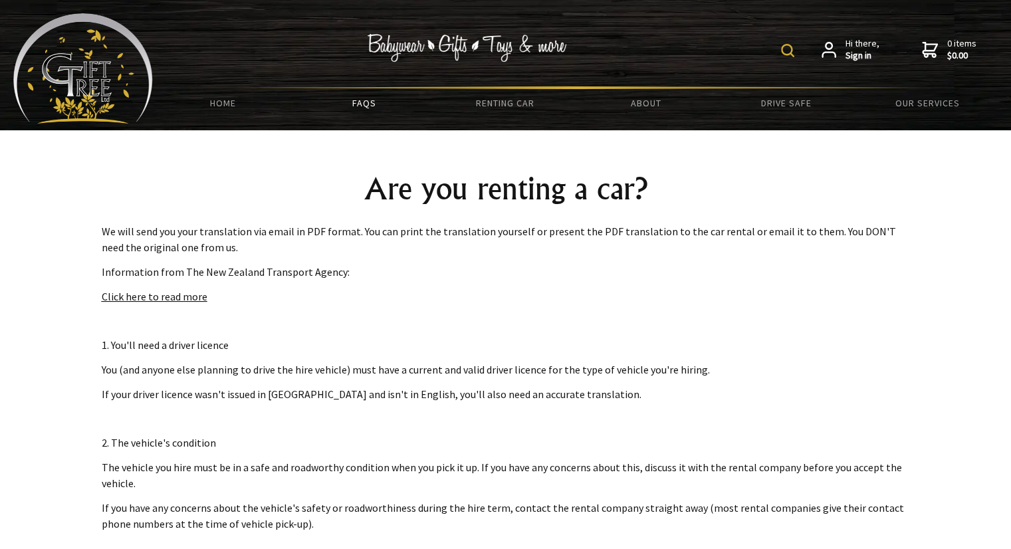
click at [354, 112] on link "Faqs" at bounding box center [364, 103] width 141 height 28
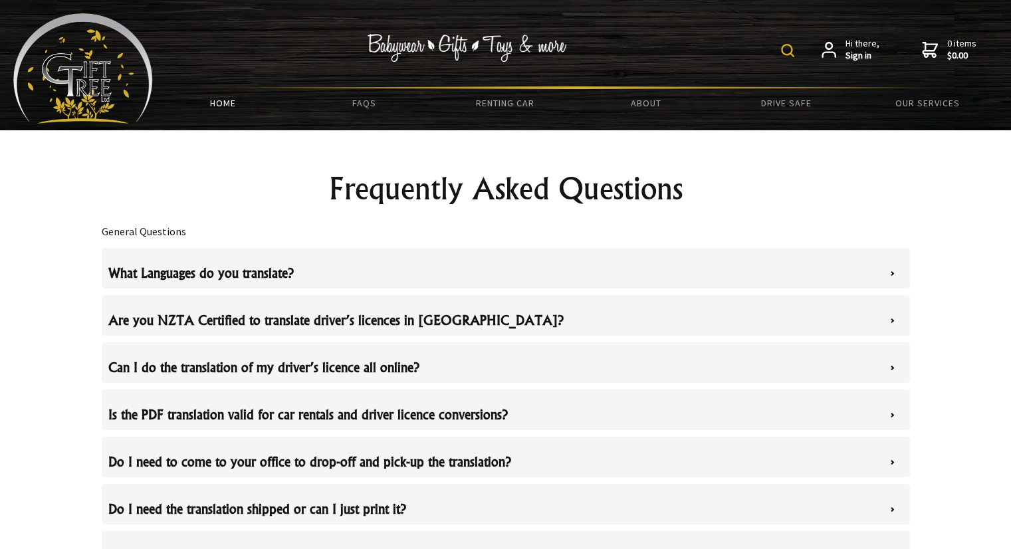
click at [234, 100] on link "HOME" at bounding box center [223, 103] width 141 height 28
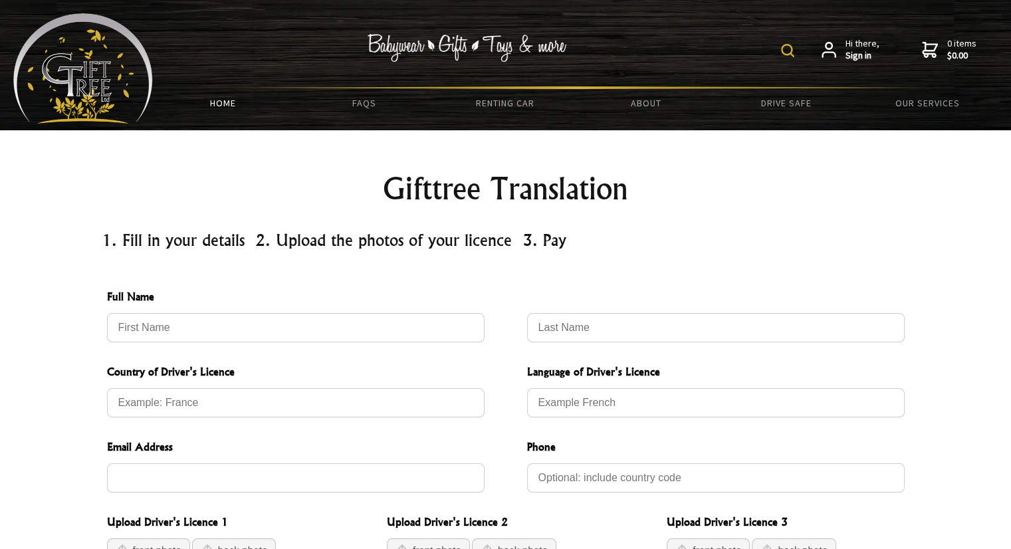
click at [219, 112] on link "HOME" at bounding box center [223, 103] width 141 height 28
